Goal: Task Accomplishment & Management: Manage account settings

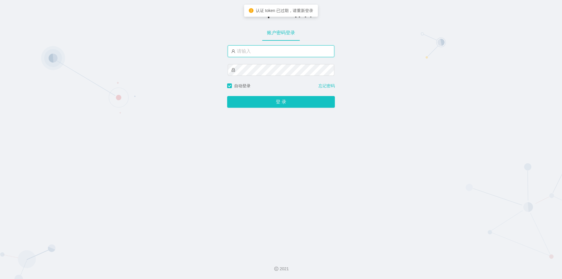
click at [275, 52] on input "text" at bounding box center [281, 51] width 107 height 12
type input "jishu"
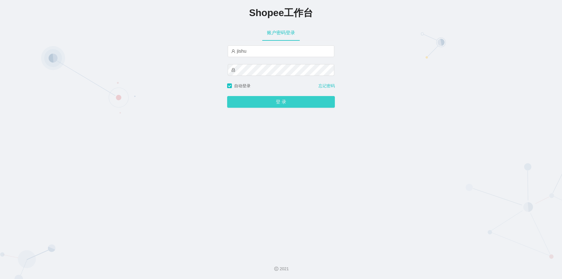
click at [271, 104] on button "登 录" at bounding box center [281, 102] width 108 height 12
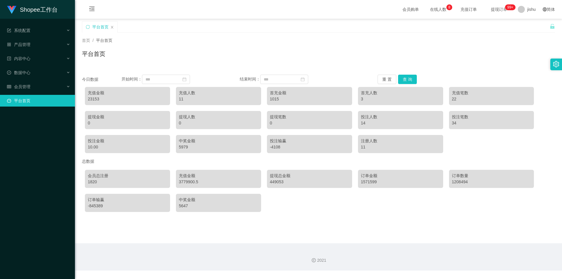
click at [256, 50] on div "平台首页" at bounding box center [318, 55] width 473 height 13
click at [201, 53] on div "平台首页" at bounding box center [318, 55] width 473 height 13
click at [42, 86] on div "会员管理" at bounding box center [37, 87] width 75 height 12
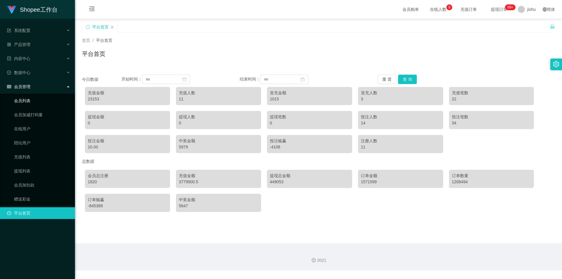
click at [28, 97] on link "会员列表" at bounding box center [42, 101] width 56 height 12
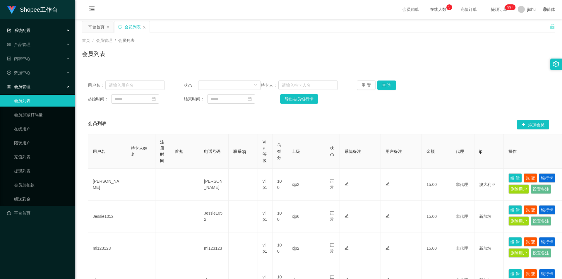
click at [42, 28] on div "系统配置" at bounding box center [37, 31] width 75 height 12
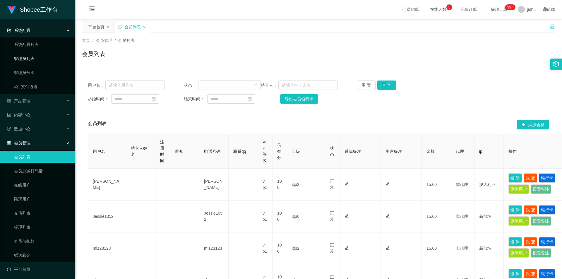
click at [34, 58] on link "管理员列表" at bounding box center [42, 59] width 56 height 12
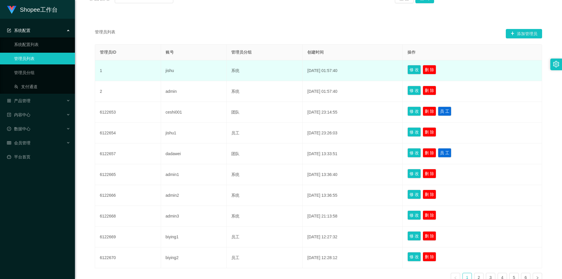
scroll to position [117, 0]
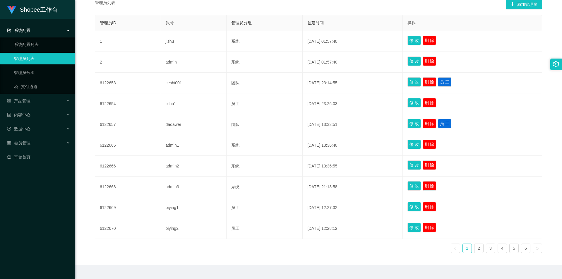
click at [270, 11] on div "管理员列表 添加管理员 管理员ID 账号 管理员分组 创建时间 操作 1 jishu 系统 [DATE] 01:57:40 修 改 删 除 2 admin 系…" at bounding box center [318, 129] width 459 height 258
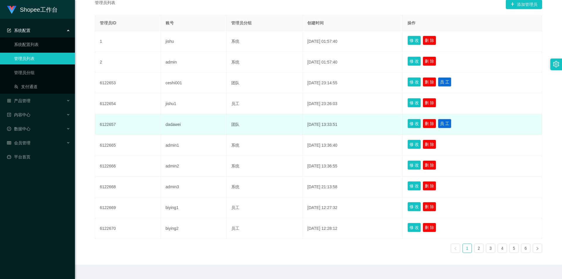
scroll to position [130, 0]
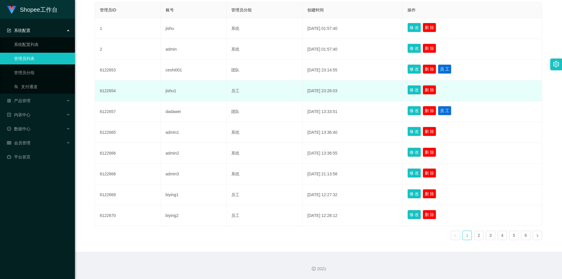
click at [254, 84] on td "员工" at bounding box center [265, 90] width 76 height 21
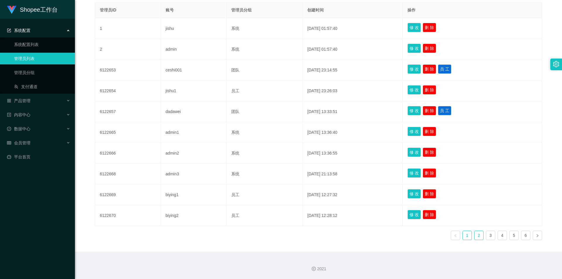
click at [477, 235] on link "2" at bounding box center [478, 235] width 9 height 9
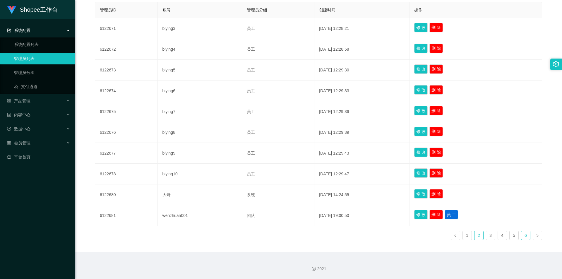
click at [522, 236] on link "6" at bounding box center [525, 235] width 9 height 9
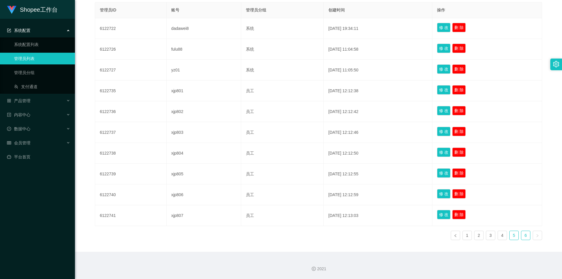
click at [510, 236] on link "5" at bounding box center [514, 235] width 9 height 9
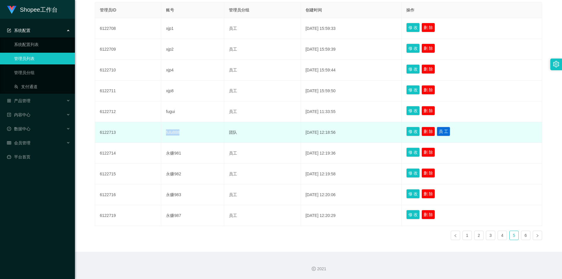
drag, startPoint x: 189, startPoint y: 134, endPoint x: 163, endPoint y: 135, distance: 25.5
click at [163, 135] on td "fulu888" at bounding box center [192, 132] width 63 height 21
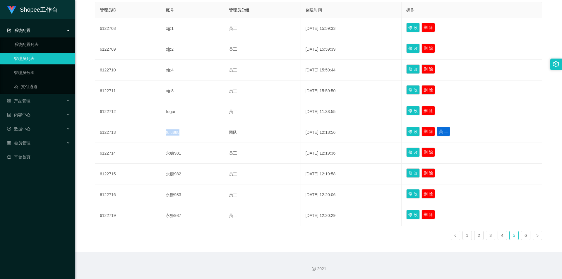
copy td "fulu888"
click at [278, 256] on div "2021" at bounding box center [318, 265] width 487 height 27
drag, startPoint x: 341, startPoint y: 259, endPoint x: 328, endPoint y: 260, distance: 13.0
click at [341, 259] on div "2021" at bounding box center [318, 265] width 487 height 27
